Goal: Information Seeking & Learning: Learn about a topic

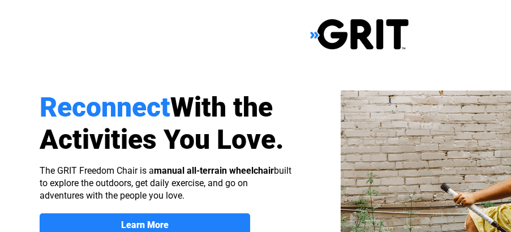
scroll to position [179, 0]
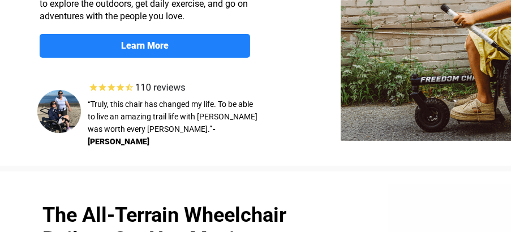
select select "US"
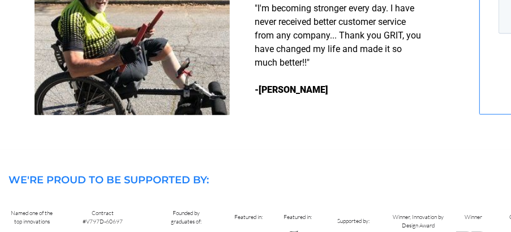
scroll to position [1253, 0]
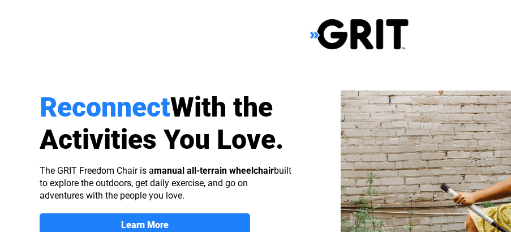
select select "US"
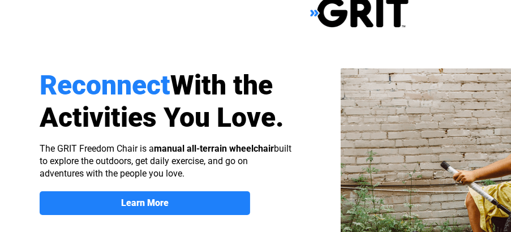
select select "US"
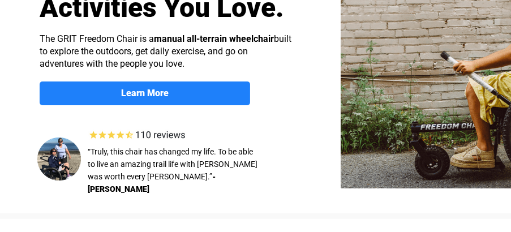
scroll to position [157, 0]
